Goal: Information Seeking & Learning: Learn about a topic

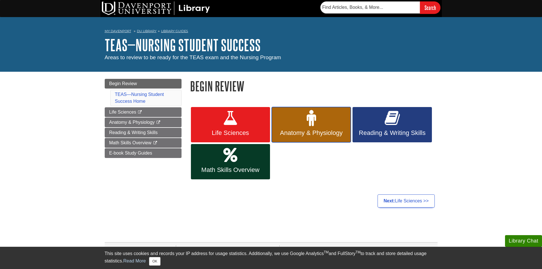
click at [300, 129] on link "Anatomy & Physiology" at bounding box center [311, 124] width 79 height 35
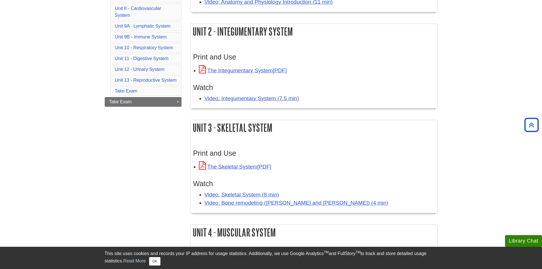
scroll to position [341, 0]
